Goal: Task Accomplishment & Management: Use online tool/utility

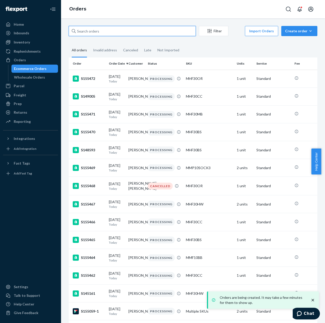
click at [93, 33] on input "text" at bounding box center [132, 31] width 127 height 10
paste input "[PERSON_NAME]"
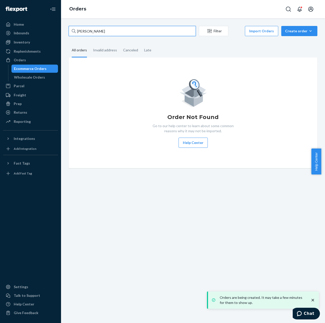
drag, startPoint x: 89, startPoint y: 30, endPoint x: 70, endPoint y: 31, distance: 18.9
click at [70, 31] on input "[PERSON_NAME]" at bounding box center [132, 31] width 127 height 10
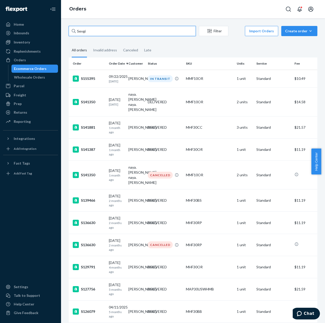
click at [125, 30] on input "Sevgi" at bounding box center [132, 31] width 127 height 10
paste input "[PERSON_NAME]"
type input "[PERSON_NAME]"
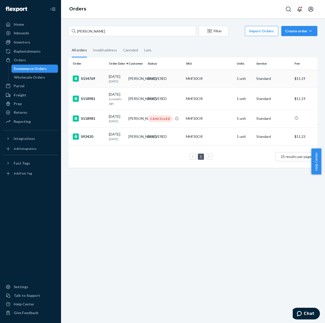
click at [92, 76] on div "S154769" at bounding box center [89, 79] width 32 height 6
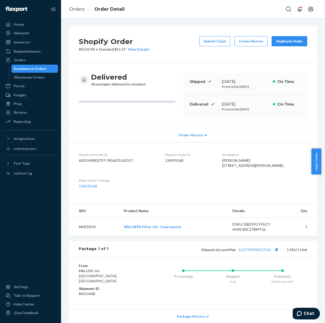
click at [296, 41] on div "Duplicate Order" at bounding box center [289, 41] width 27 height 5
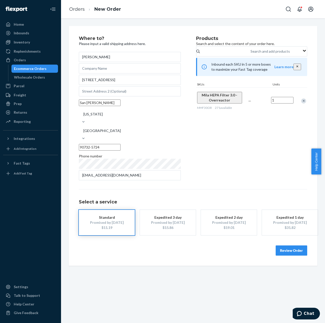
click at [285, 246] on button "Review Order" at bounding box center [292, 251] width 32 height 10
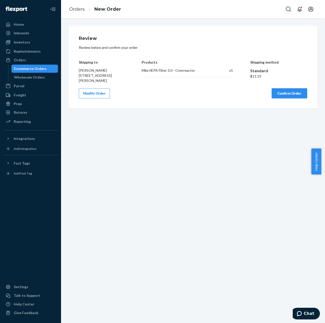
click at [285, 96] on button "Confirm Order" at bounding box center [290, 93] width 36 height 10
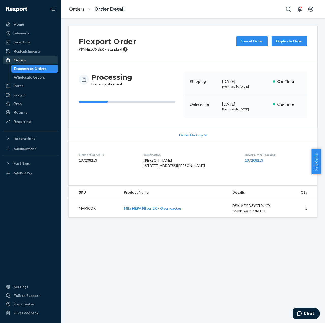
click at [25, 60] on div "Orders" at bounding box center [20, 60] width 12 height 5
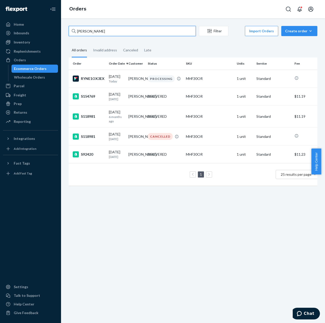
click at [104, 32] on input "[PERSON_NAME]" at bounding box center [132, 31] width 127 height 10
paste input "[PERSON_NAME]"
type input "[PERSON_NAME]"
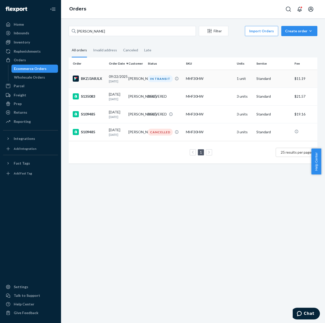
click at [107, 82] on td "[DATE] [DATE]" at bounding box center [117, 79] width 20 height 18
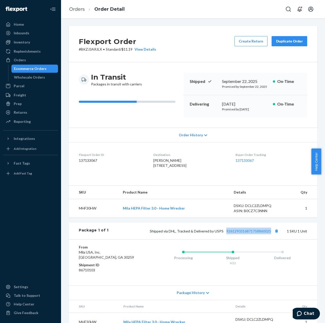
drag, startPoint x: 221, startPoint y: 245, endPoint x: 267, endPoint y: 245, distance: 45.6
click at [267, 239] on div "Package 1 of 1 Shipped via DHL, Tracked & Delivered by USPS 9261290316871758860…" at bounding box center [193, 231] width 249 height 17
copy link "9261290316871758860025"
